Goal: Task Accomplishment & Management: Use online tool/utility

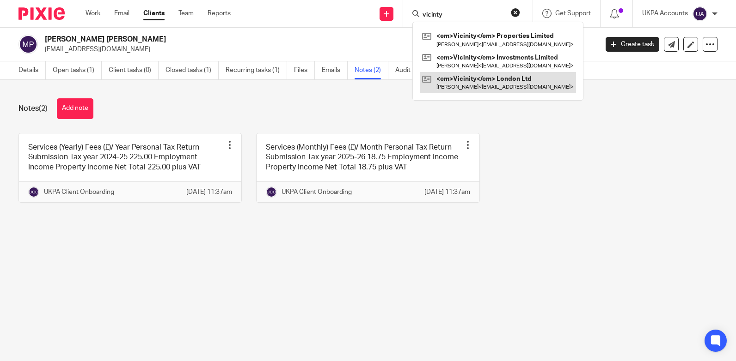
type input "vicinty"
click at [468, 78] on link at bounding box center [498, 82] width 156 height 21
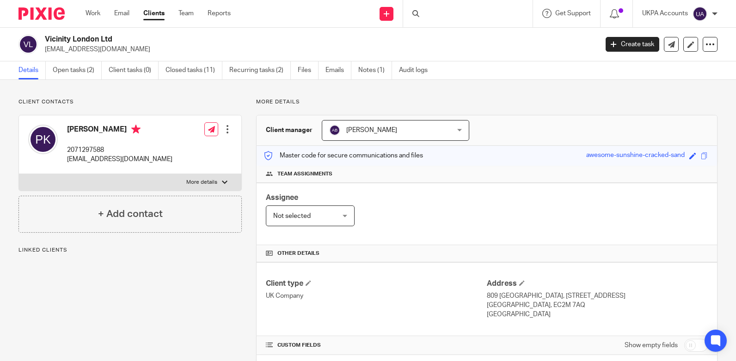
click at [174, 68] on link "Closed tasks (11)" at bounding box center [193, 70] width 57 height 18
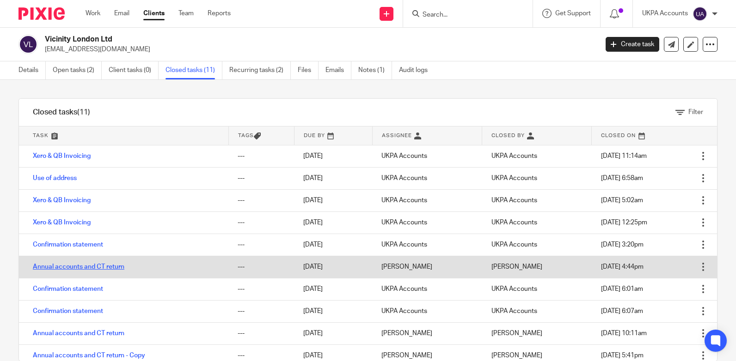
click at [67, 268] on link "Annual accounts and CT return" at bounding box center [79, 267] width 92 height 6
